Goal: Register for event/course

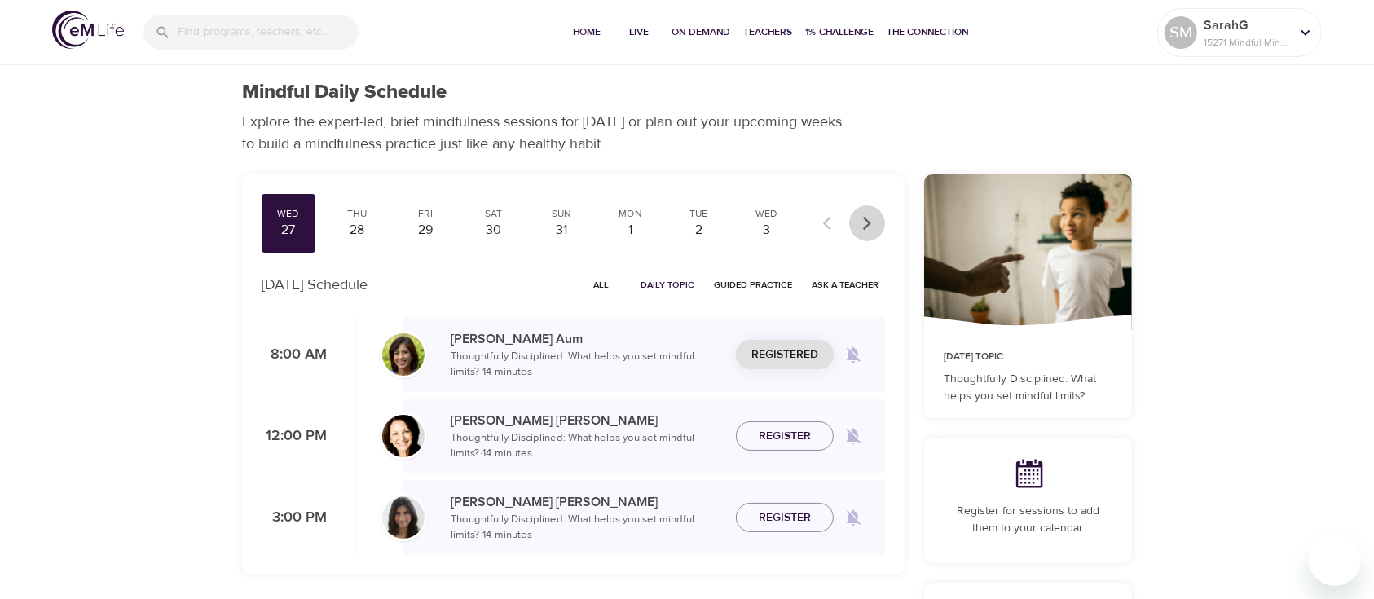
click at [870, 222] on icon "button" at bounding box center [867, 223] width 8 height 14
click at [870, 223] on icon "button" at bounding box center [867, 223] width 8 height 14
click at [870, 223] on div at bounding box center [849, 223] width 72 height 36
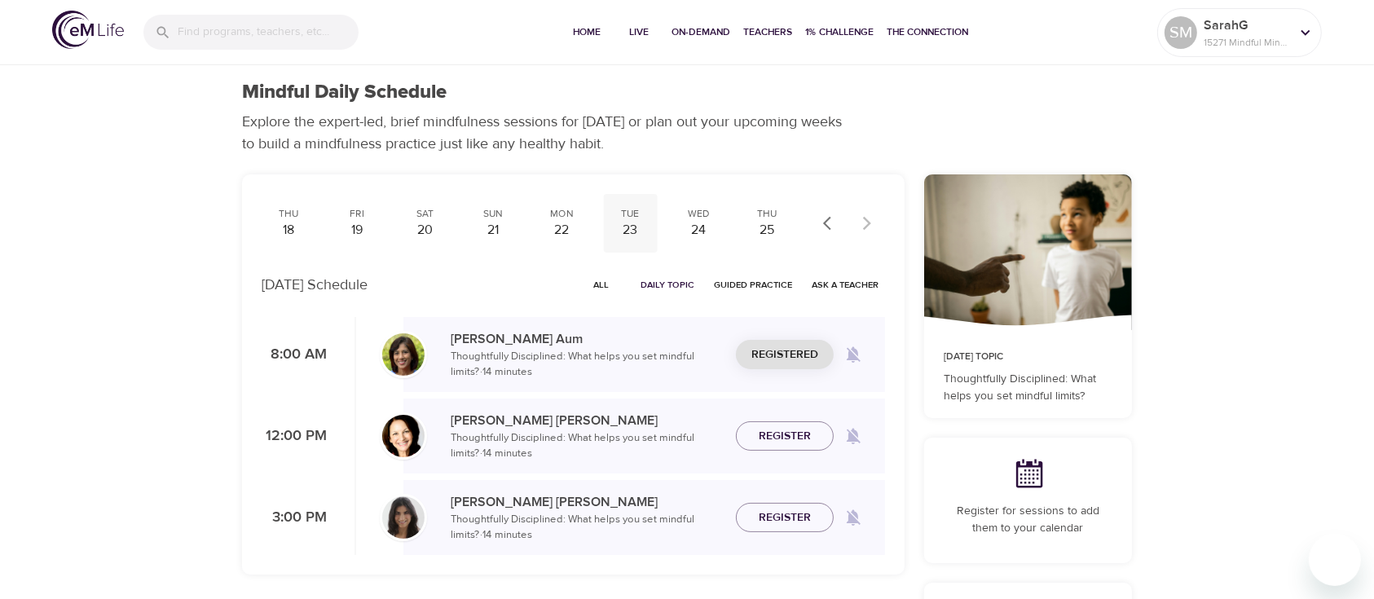
click at [636, 233] on div "23" at bounding box center [630, 230] width 41 height 19
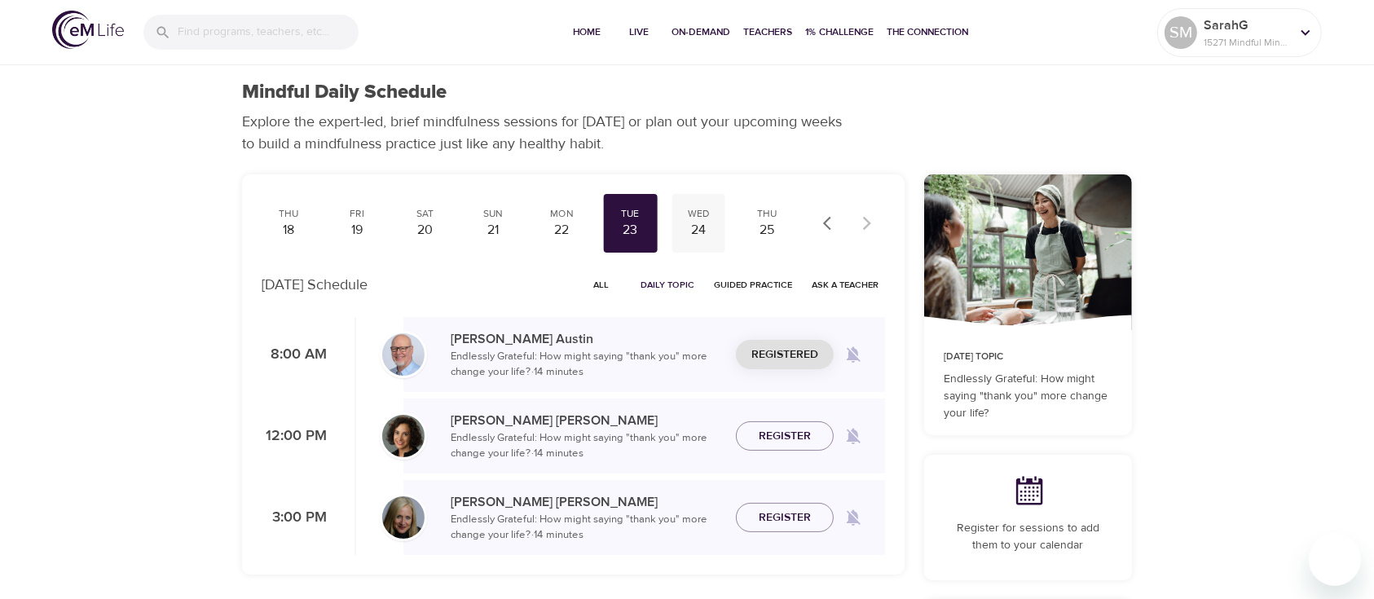
click at [683, 222] on div "24" at bounding box center [698, 230] width 41 height 19
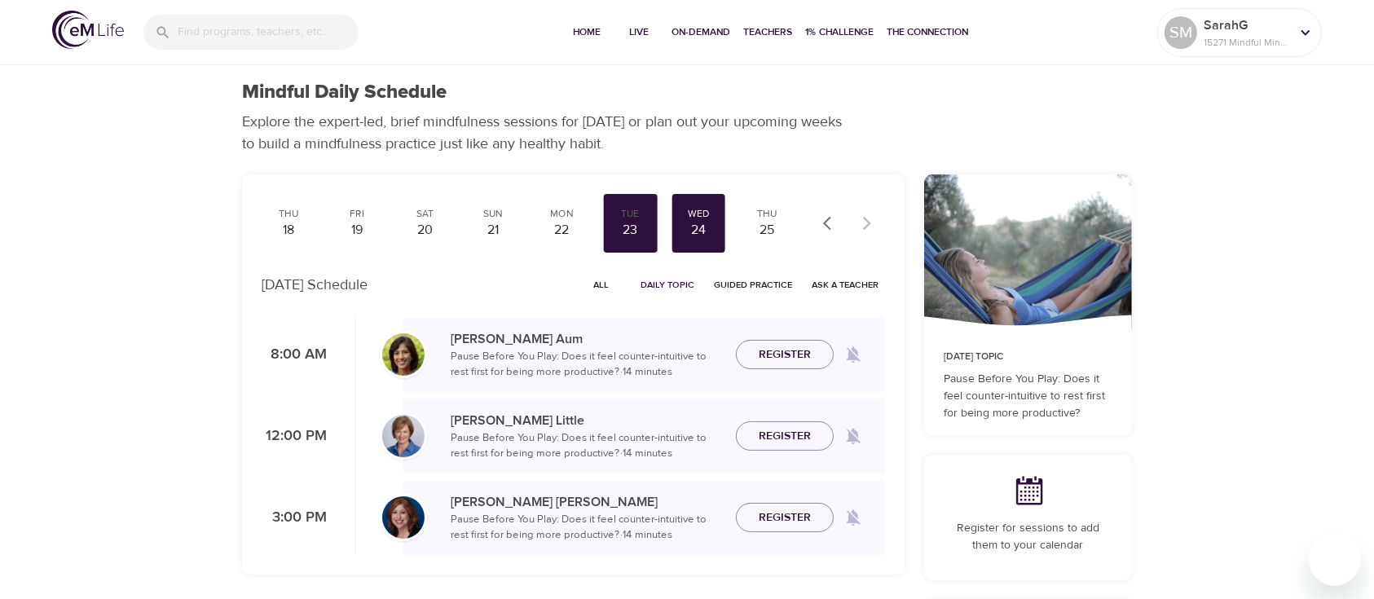
click at [773, 365] on button "Register" at bounding box center [785, 355] width 98 height 30
click at [765, 232] on div "25" at bounding box center [767, 230] width 41 height 19
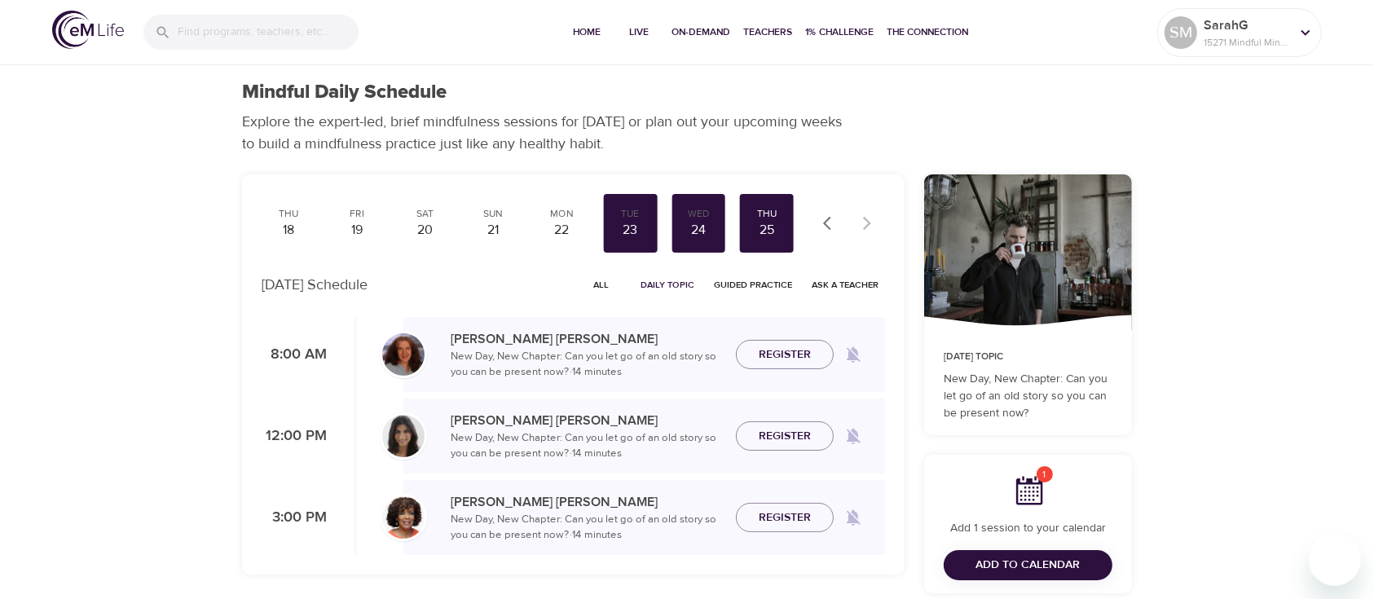
click at [763, 356] on span "Register" at bounding box center [785, 355] width 52 height 20
click at [825, 227] on icon "button" at bounding box center [831, 223] width 16 height 16
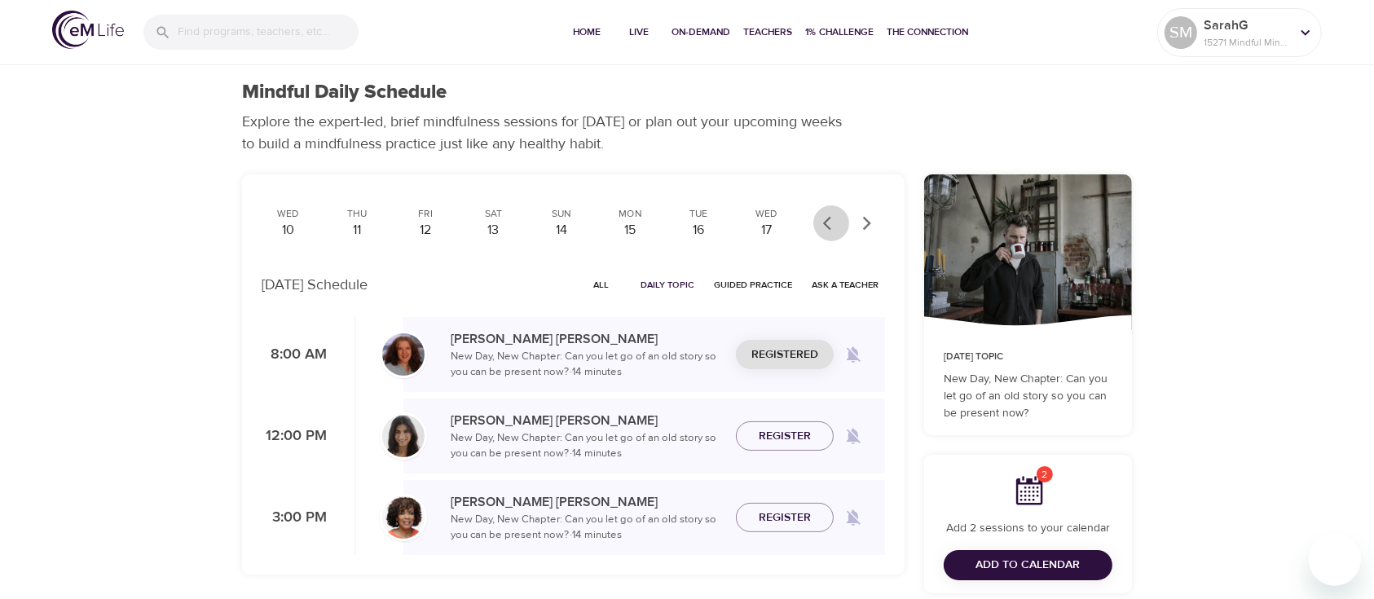
click at [825, 227] on icon "button" at bounding box center [831, 223] width 16 height 16
click at [825, 227] on div at bounding box center [849, 223] width 72 height 36
click at [283, 236] on div "27" at bounding box center [288, 230] width 41 height 19
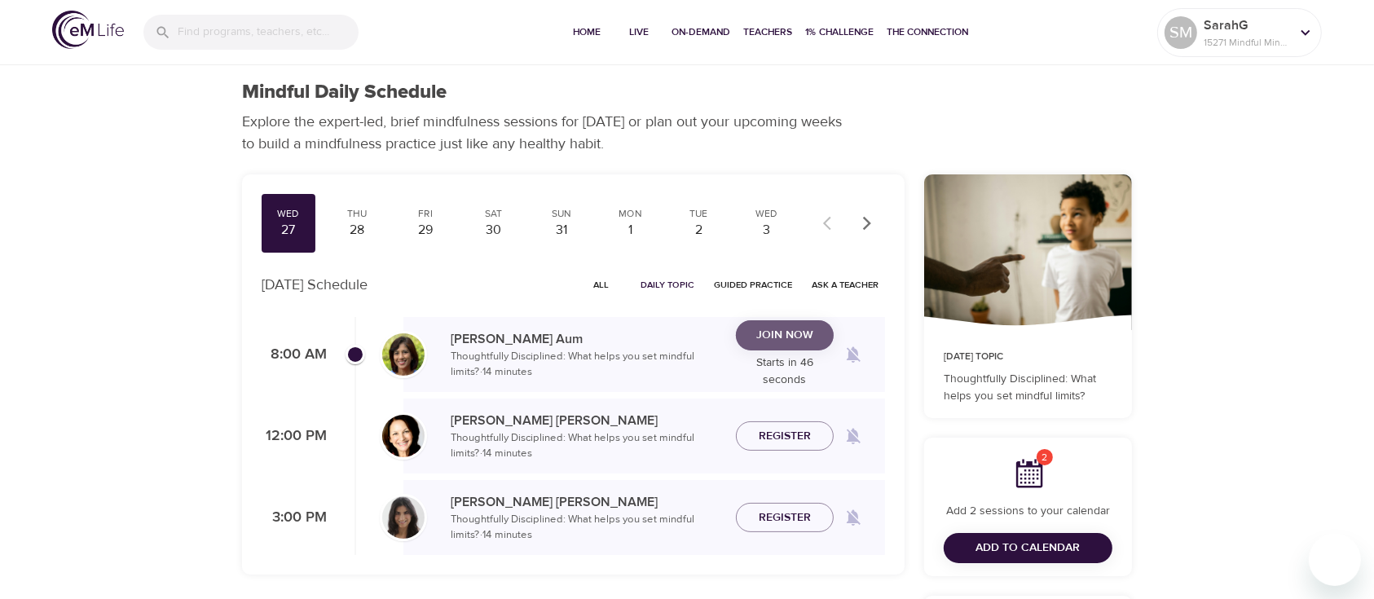
click at [781, 342] on span "Join Now" at bounding box center [784, 335] width 57 height 20
